Goal: Information Seeking & Learning: Find specific fact

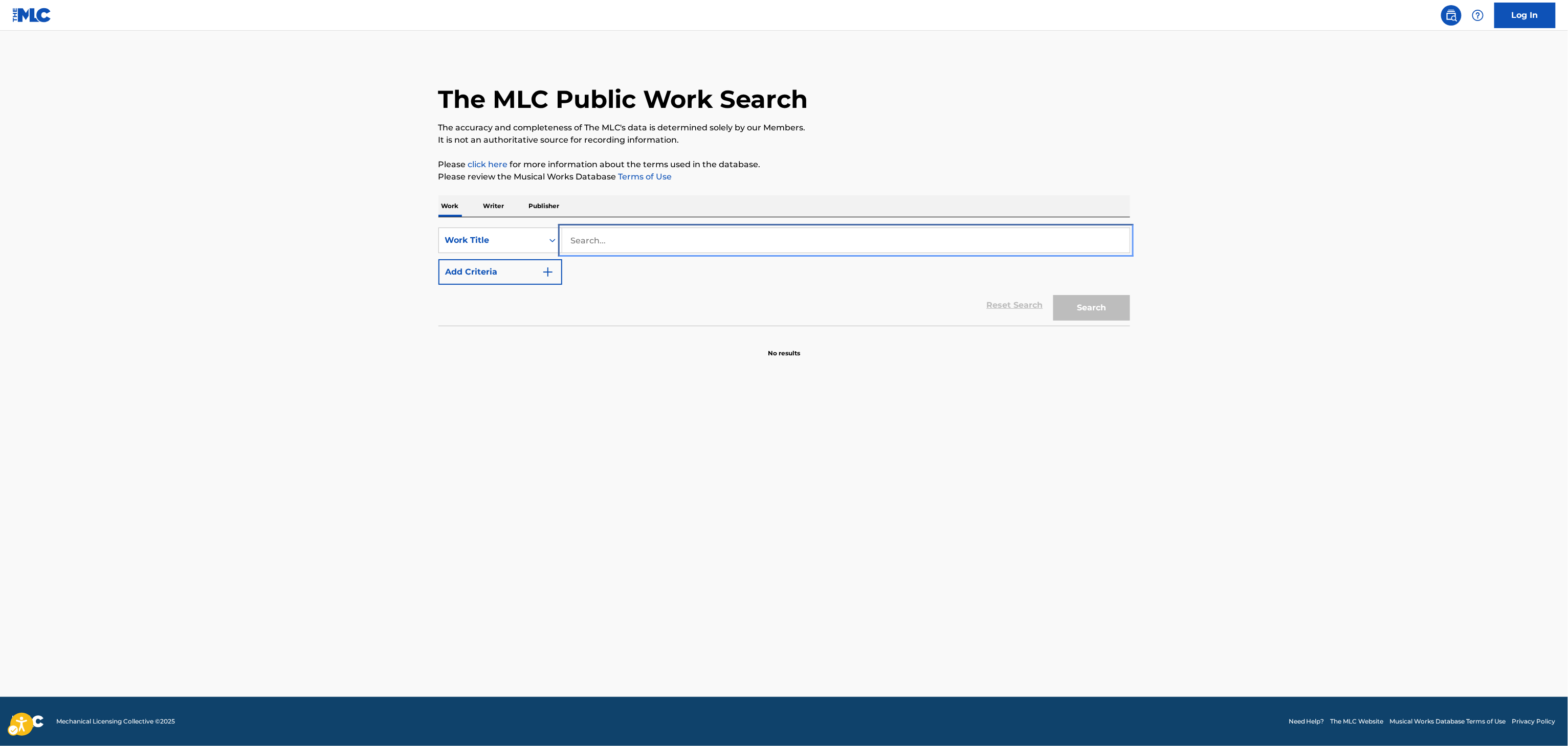
click at [778, 241] on input "Search..." at bounding box center [846, 240] width 568 height 24
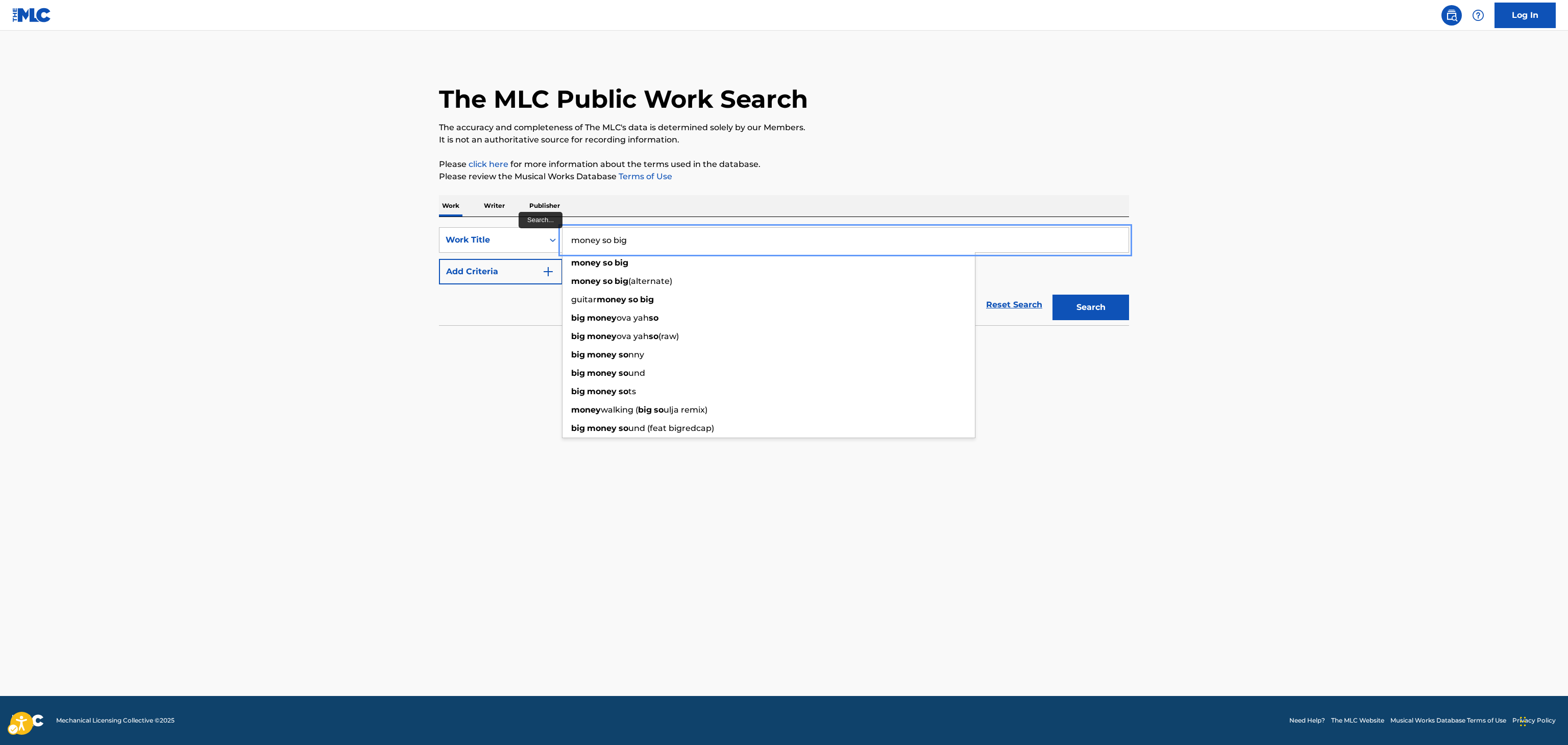
type input "money so big"
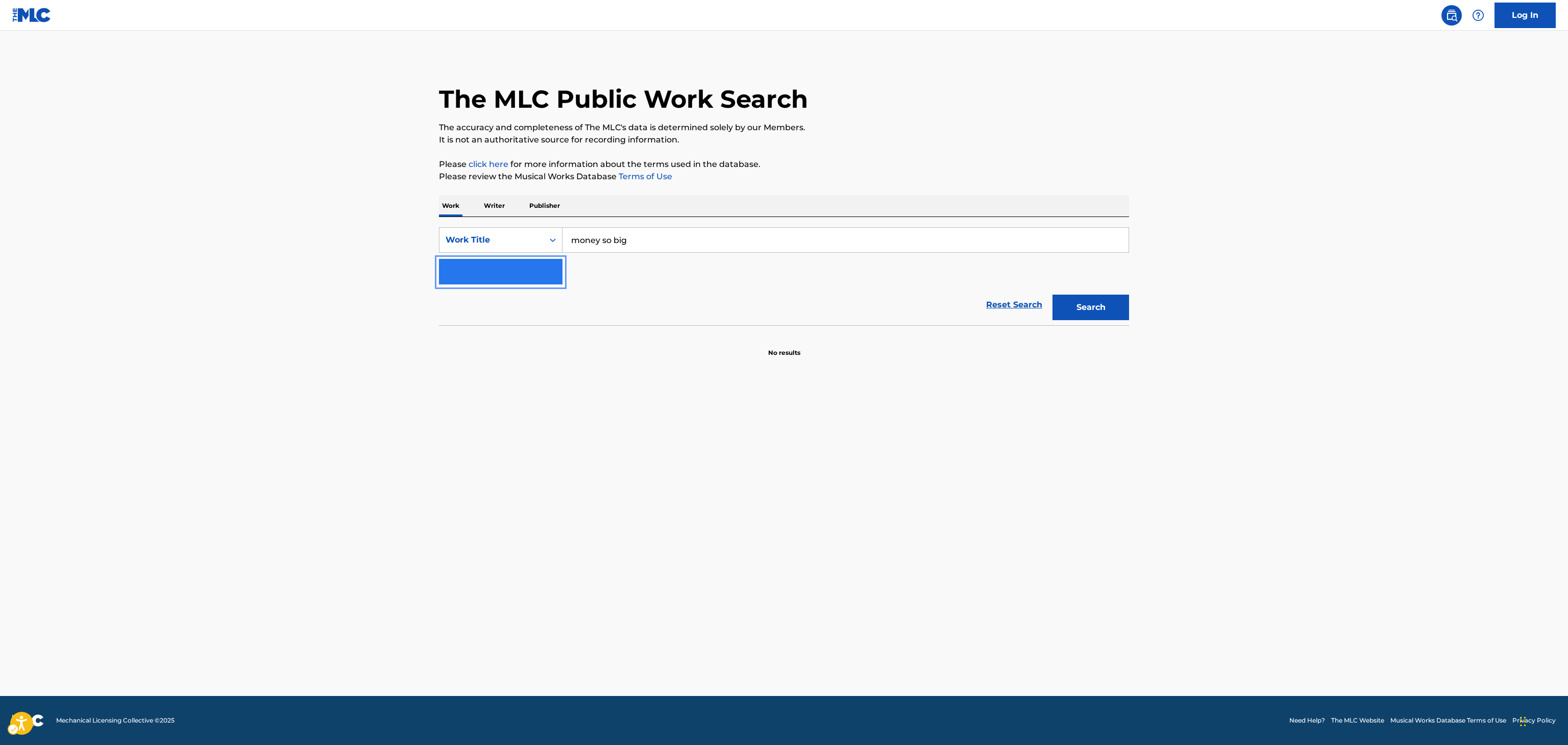
click at [439, 259] on button "Add Criteria" at bounding box center [501, 271] width 124 height 25
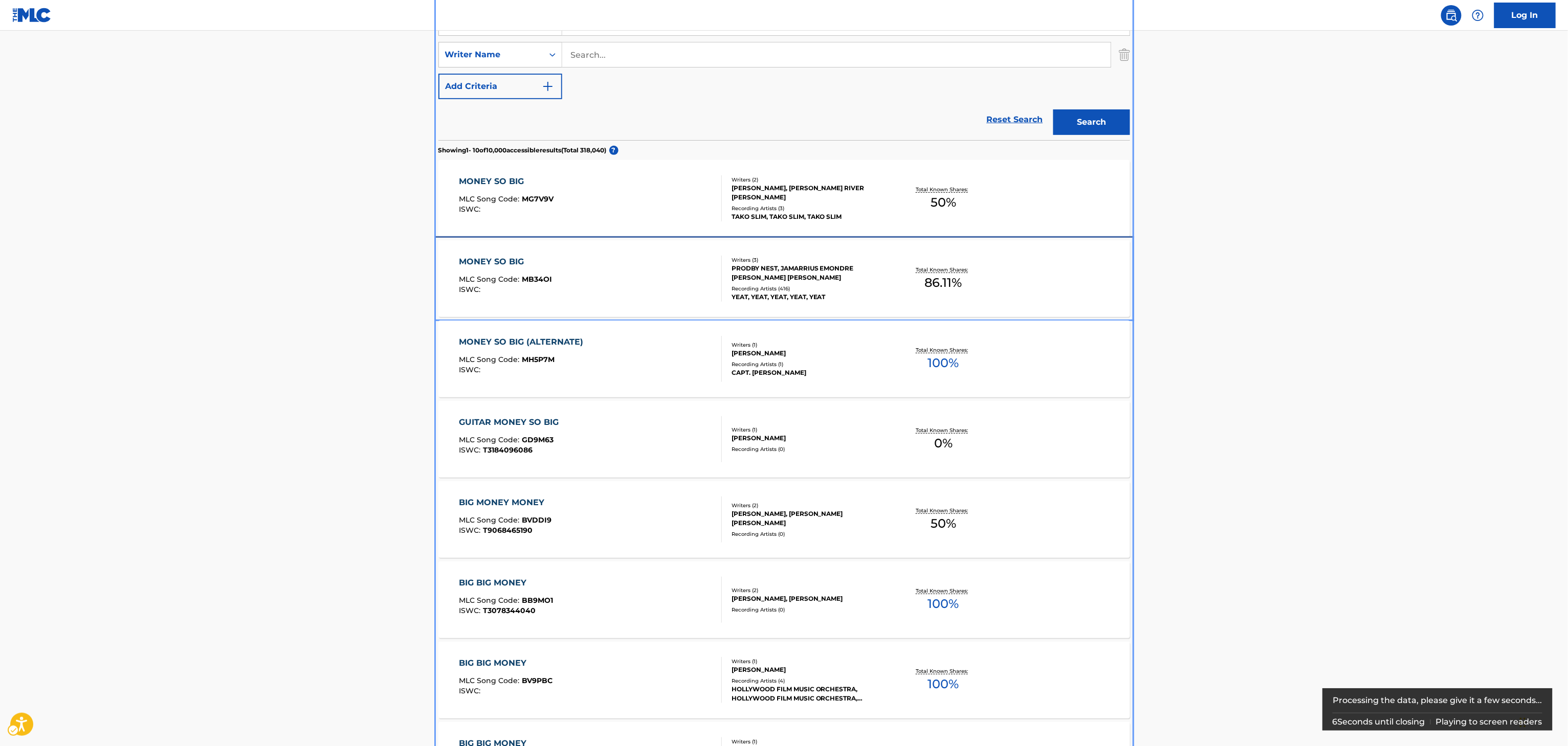
click at [806, 271] on div "PRODBY NEST, JAMARRIUS EMONDRE [PERSON_NAME] [PERSON_NAME]" at bounding box center [809, 272] width 155 height 19
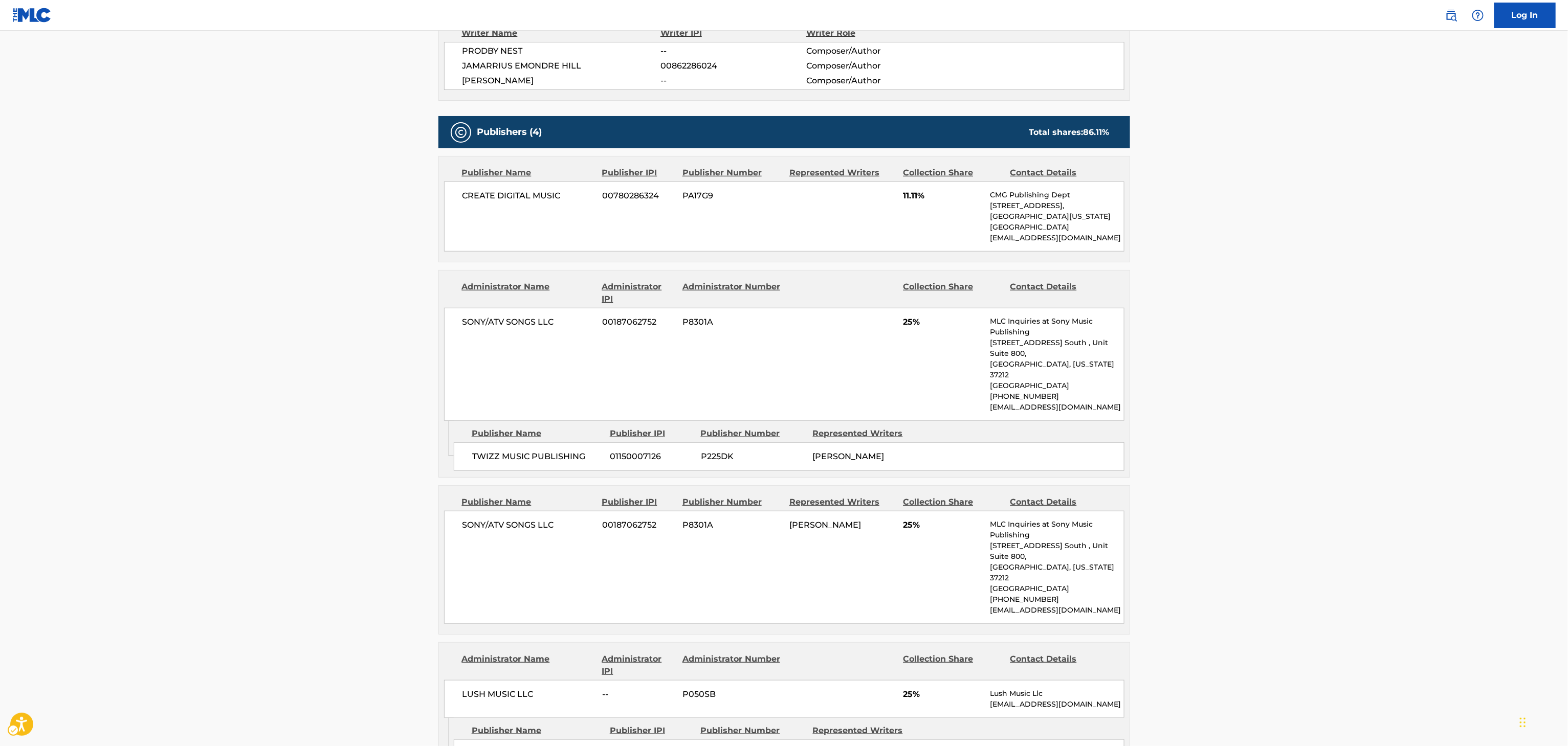
scroll to position [325, 0]
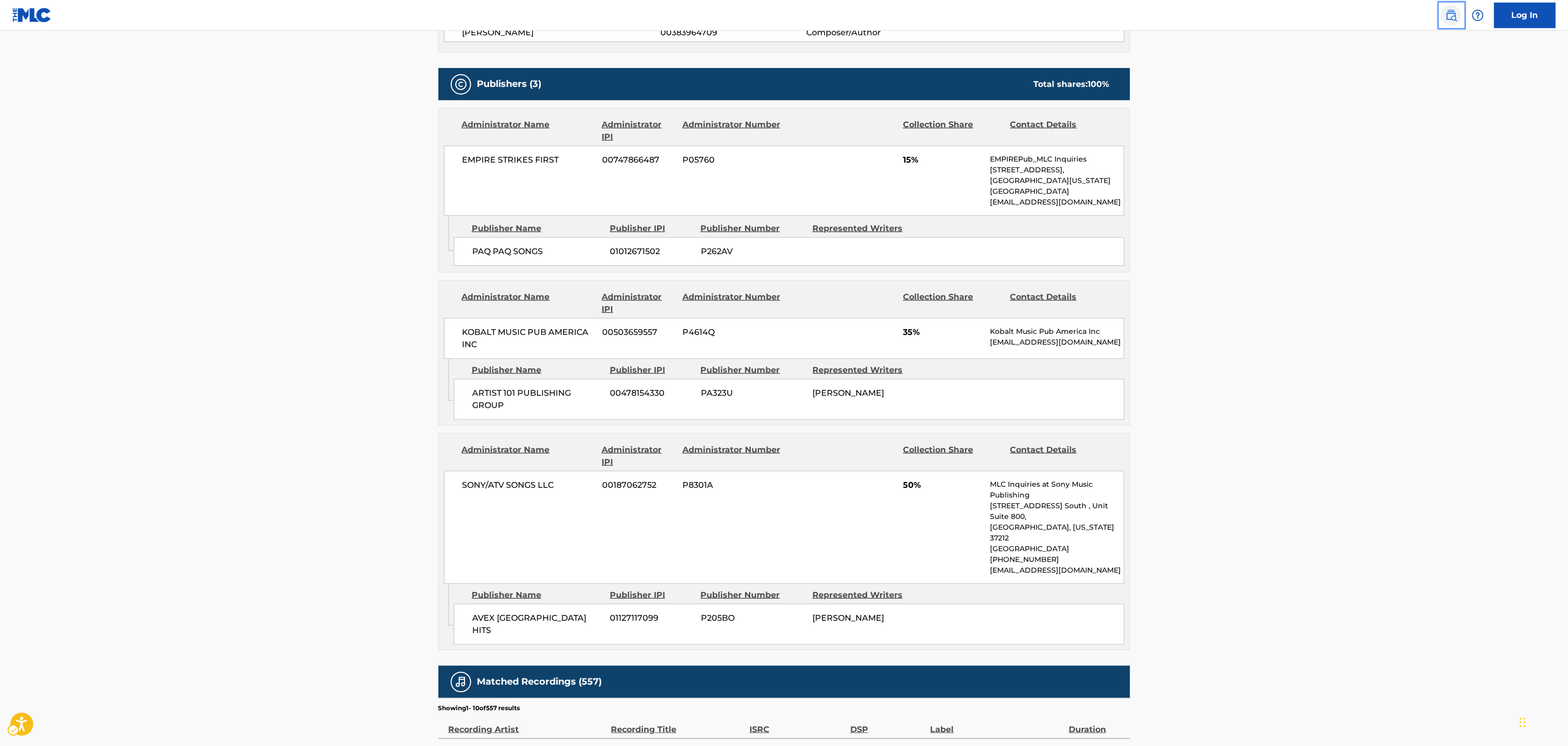
click at [1461, 12] on link "Public Search" at bounding box center [1451, 15] width 20 height 20
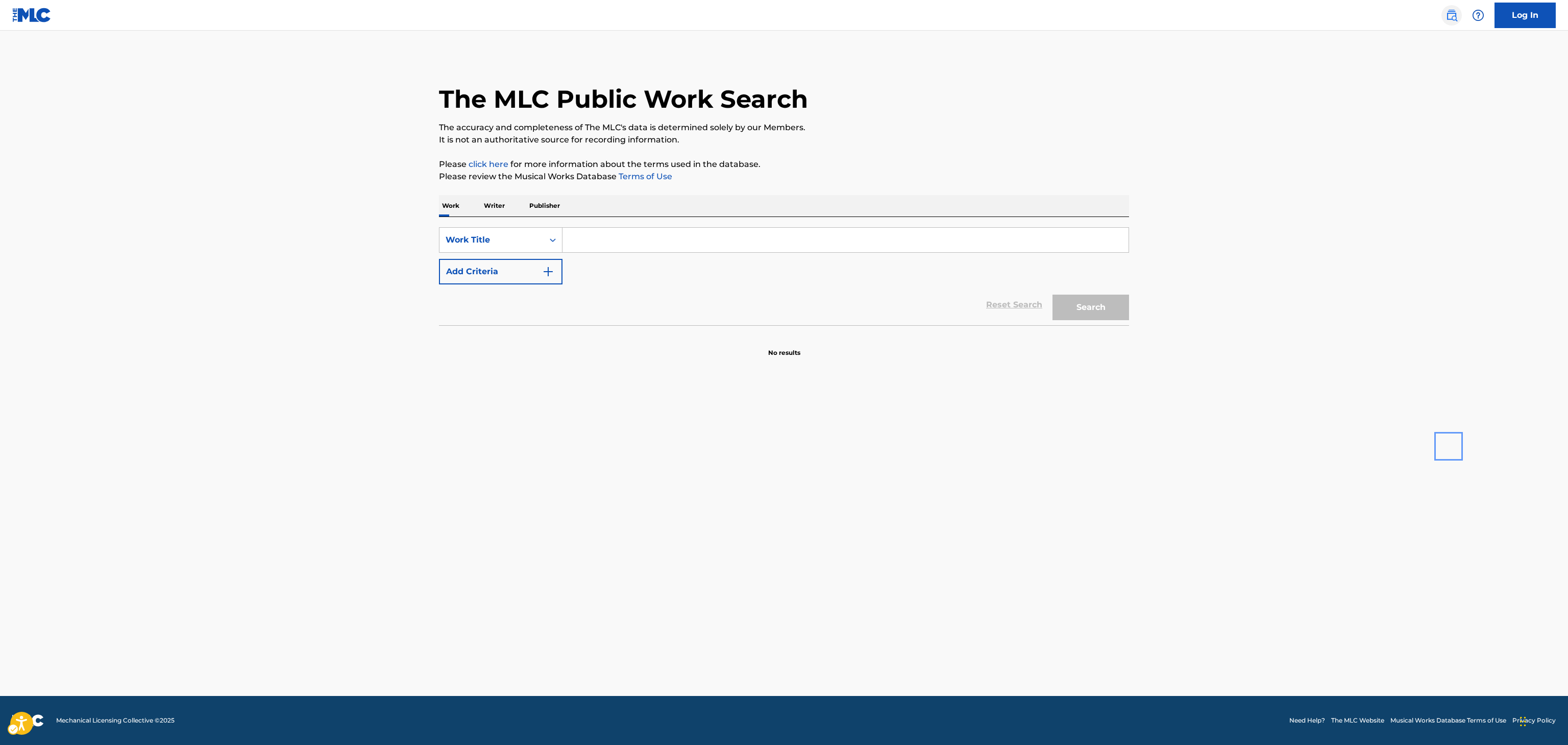
click at [1455, 12] on img "Page Menu" at bounding box center [1451, 15] width 12 height 12
click at [1006, 252] on input "Search Form" at bounding box center [845, 240] width 566 height 24
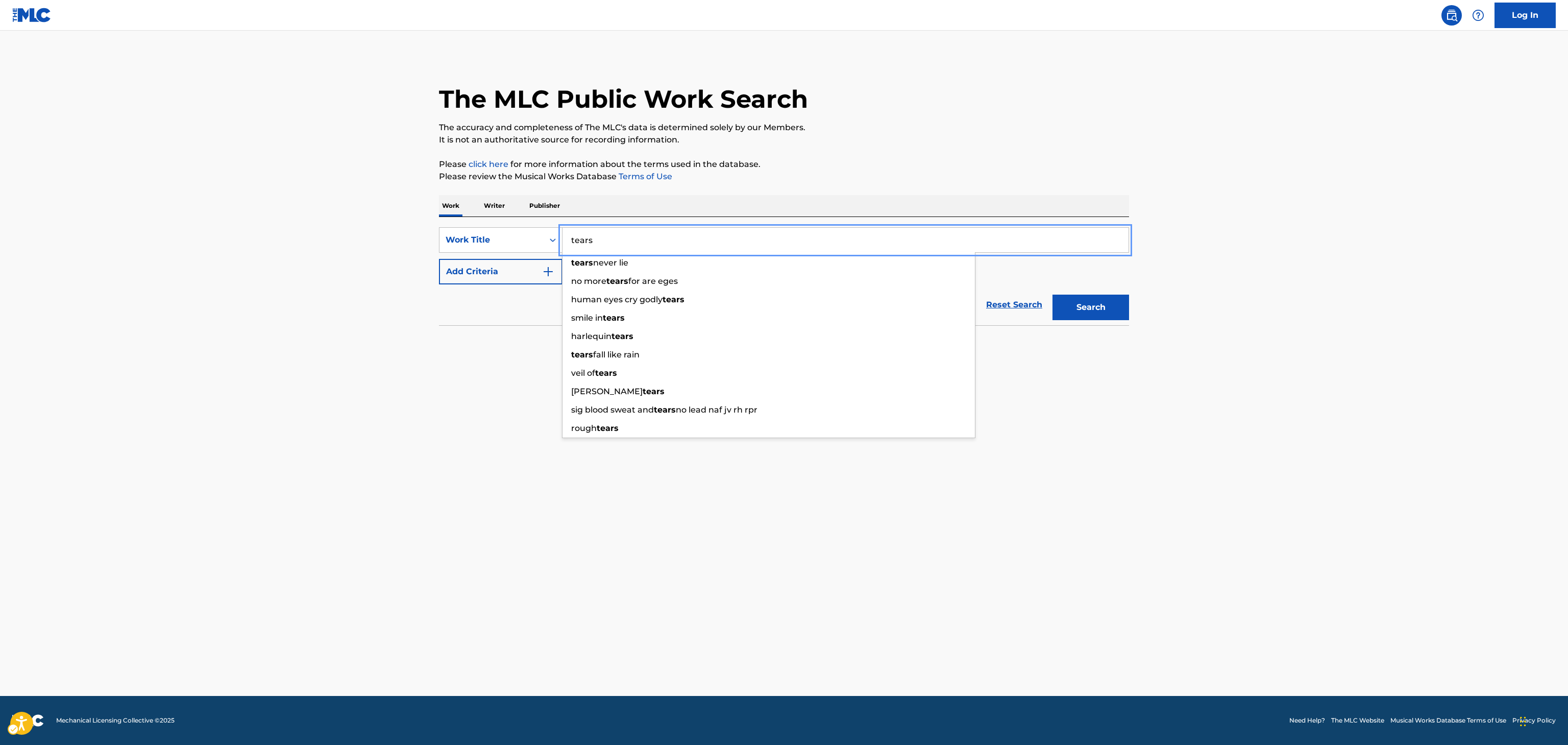
type input "tears"
click at [439, 259] on button "Add Criteria" at bounding box center [501, 271] width 124 height 25
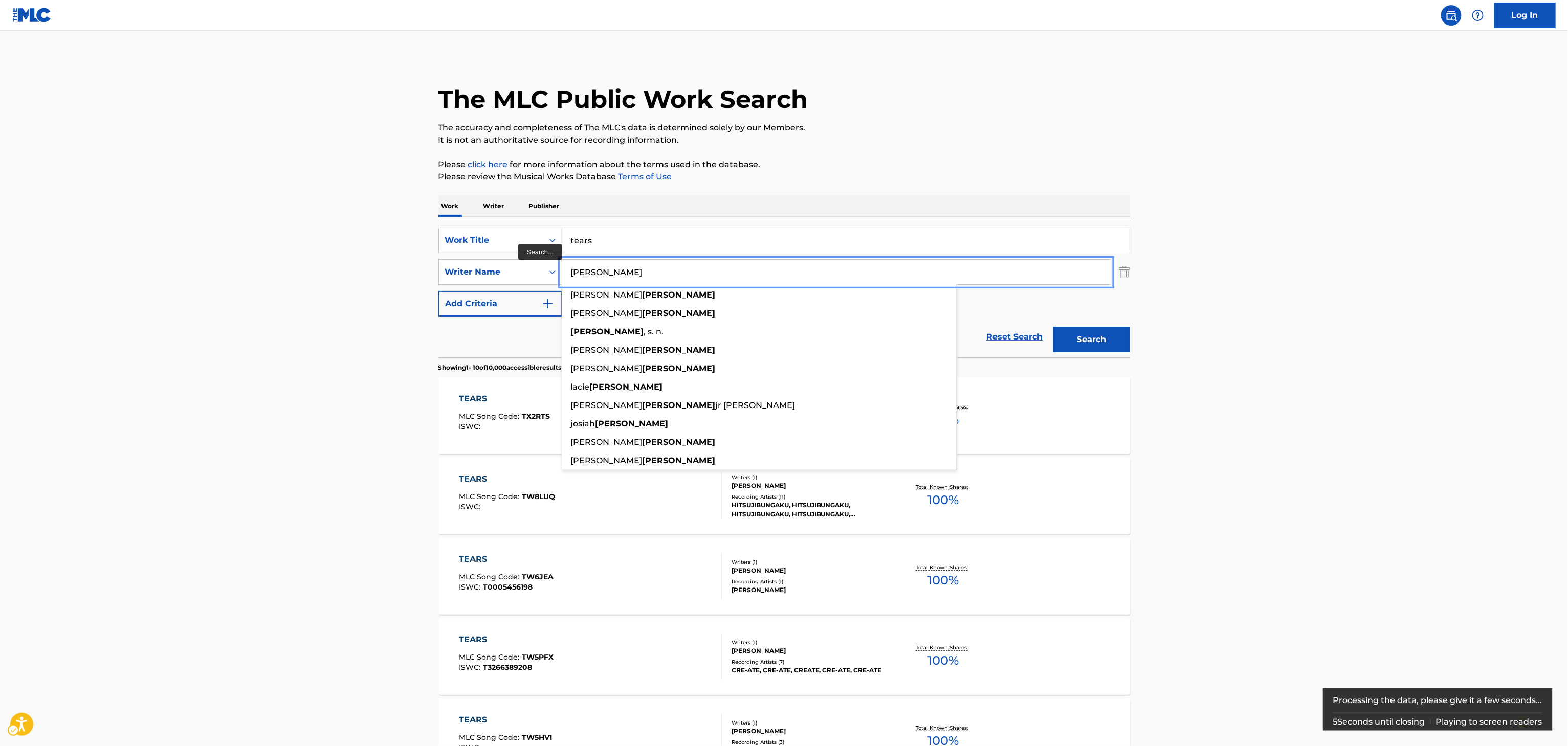
type input "[PERSON_NAME]"
click at [439, 291] on button "Add Criteria" at bounding box center [501, 304] width 124 height 26
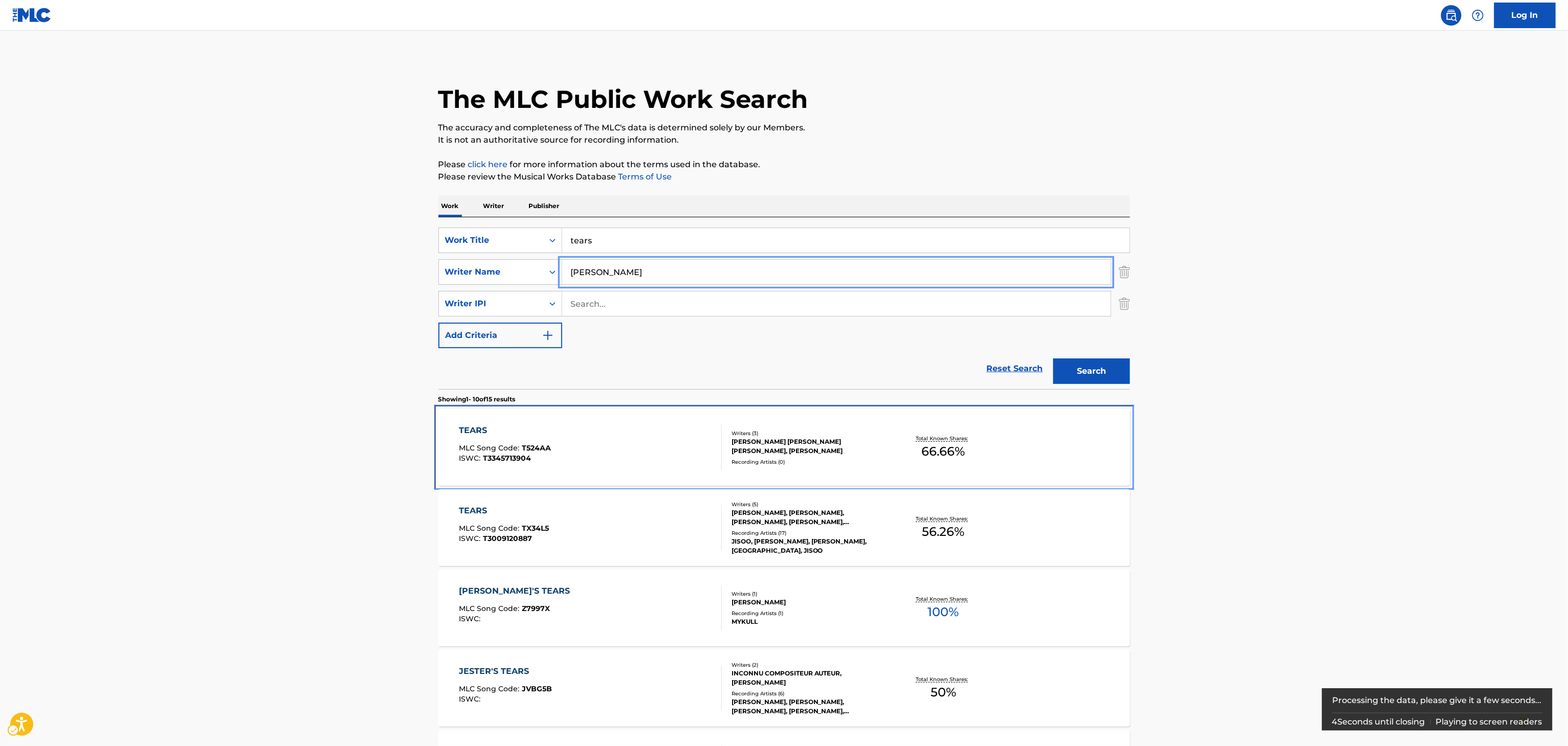
click at [942, 433] on div "Total Known Shares: 66.66 %" at bounding box center [944, 447] width 115 height 31
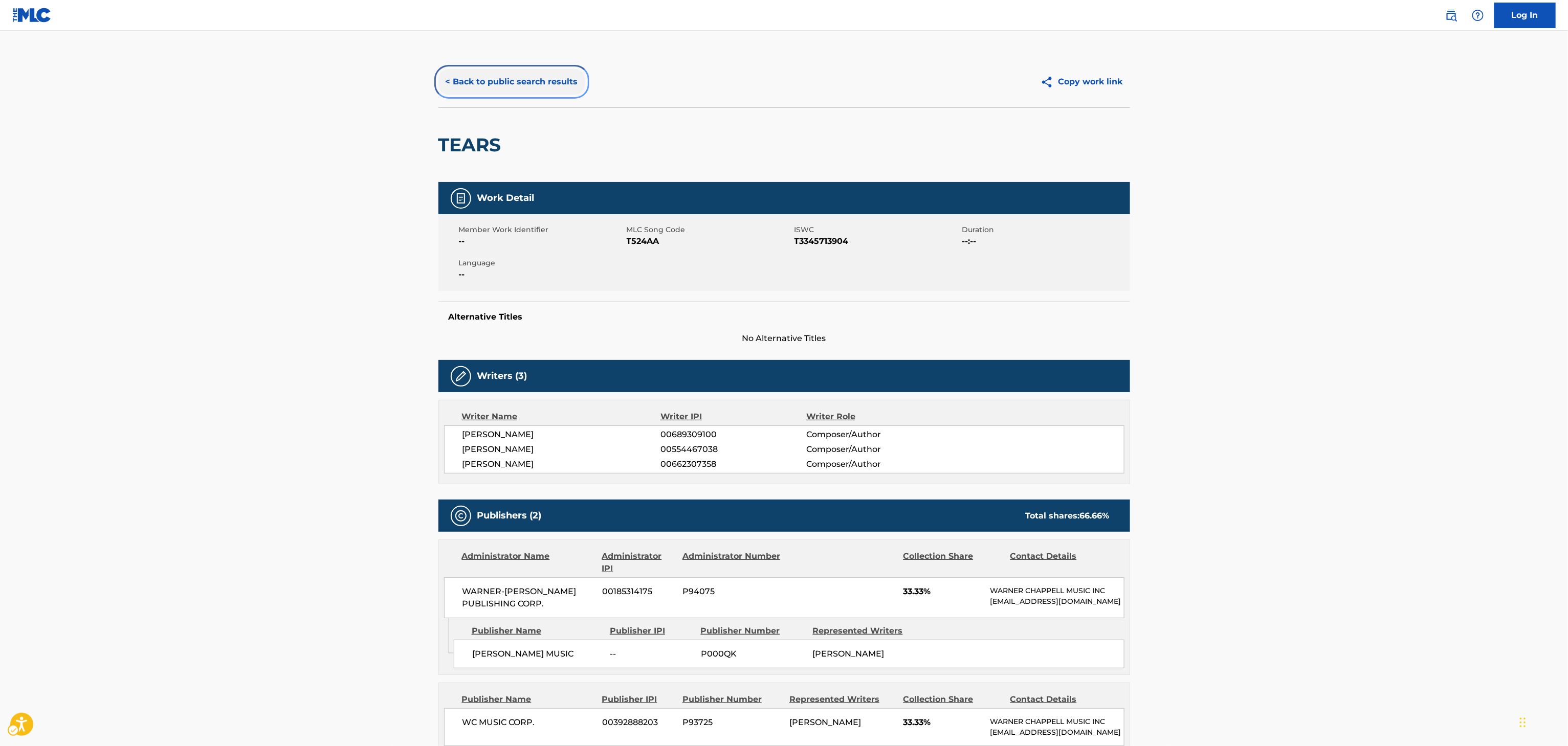
click at [465, 84] on button "< Back to public search results" at bounding box center [512, 82] width 147 height 26
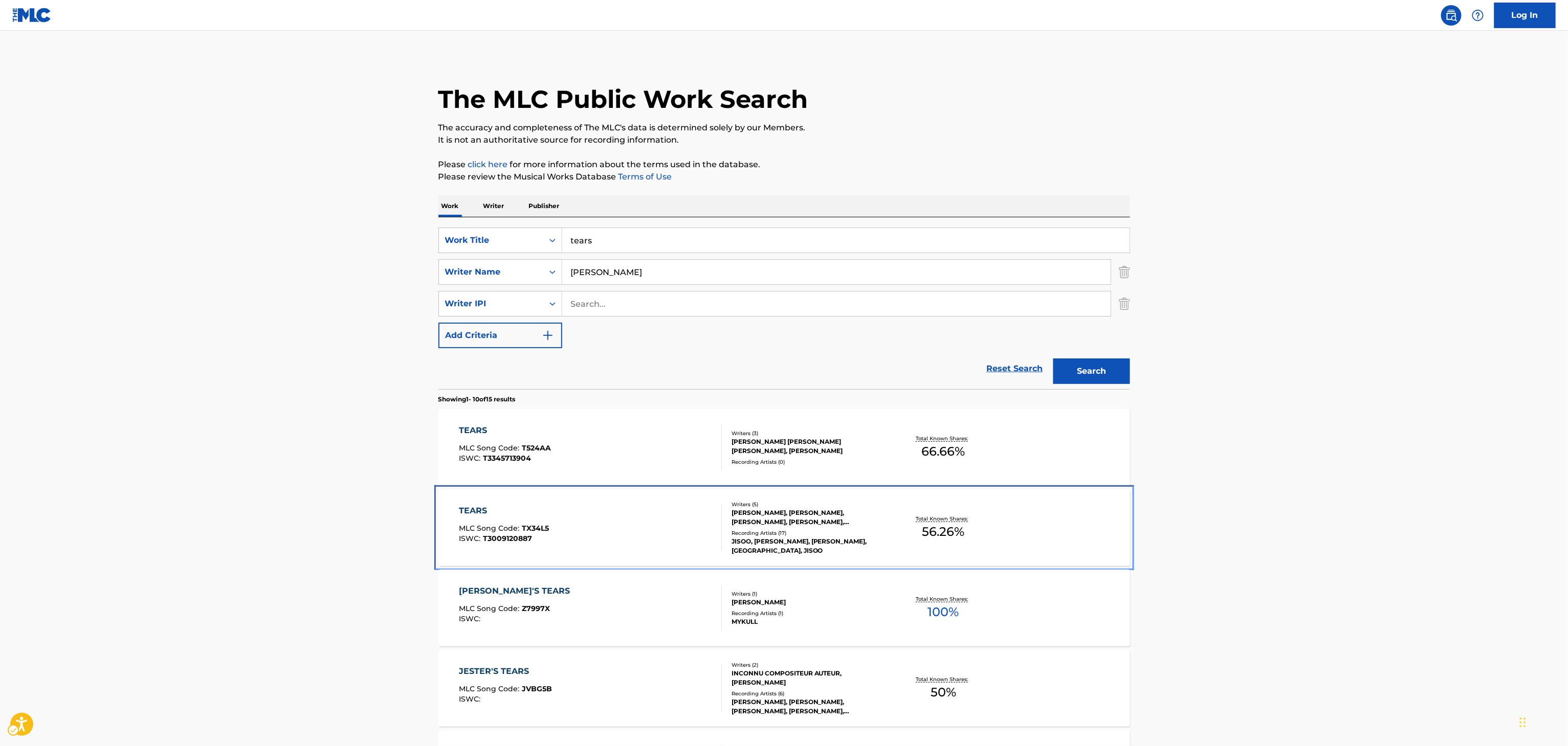
click at [905, 541] on div "Total Known Shares: 56.26 %" at bounding box center [944, 528] width 115 height 31
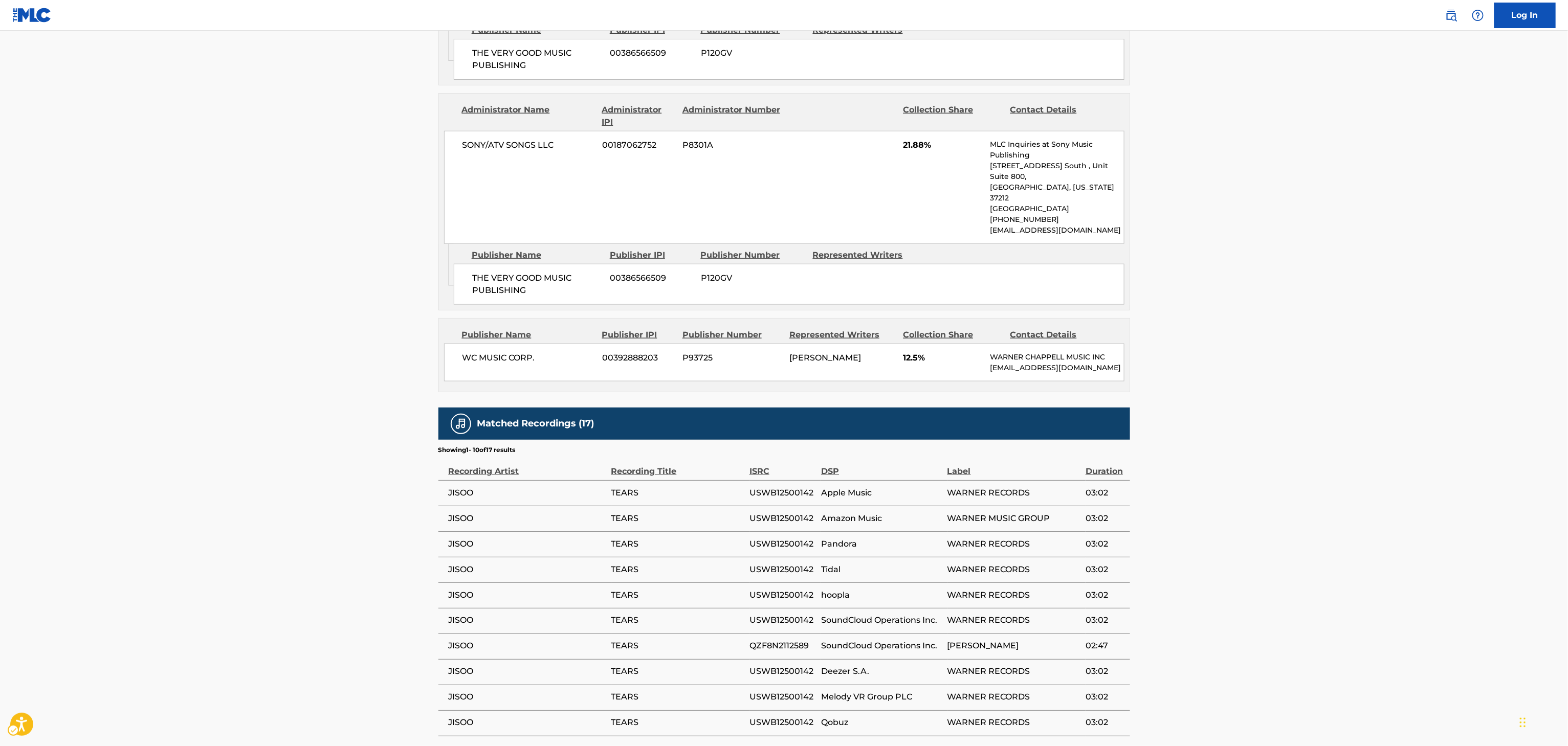
scroll to position [703, 0]
